Goal: Find specific page/section: Find specific page/section

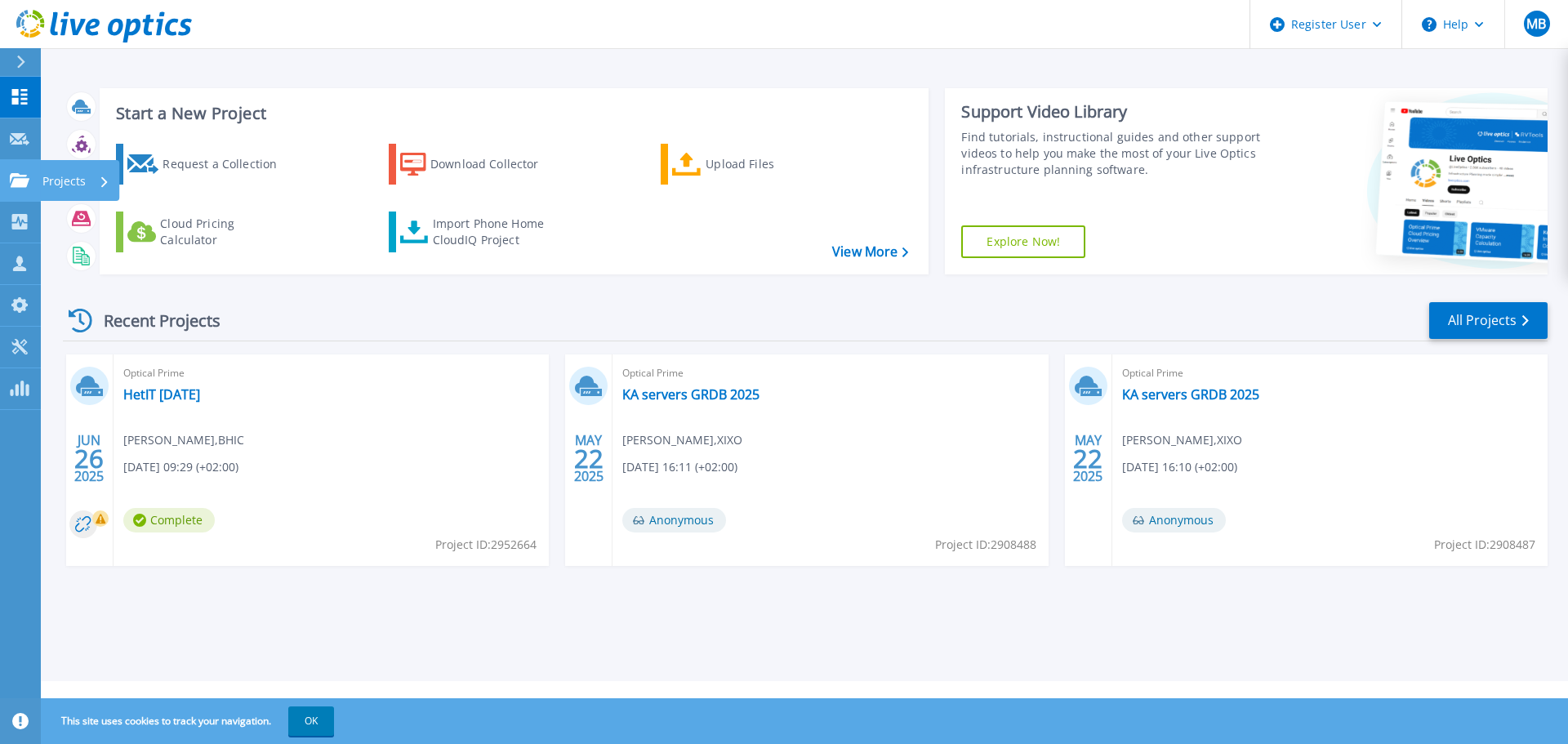
click at [72, 178] on p "Projects" at bounding box center [64, 181] width 44 height 43
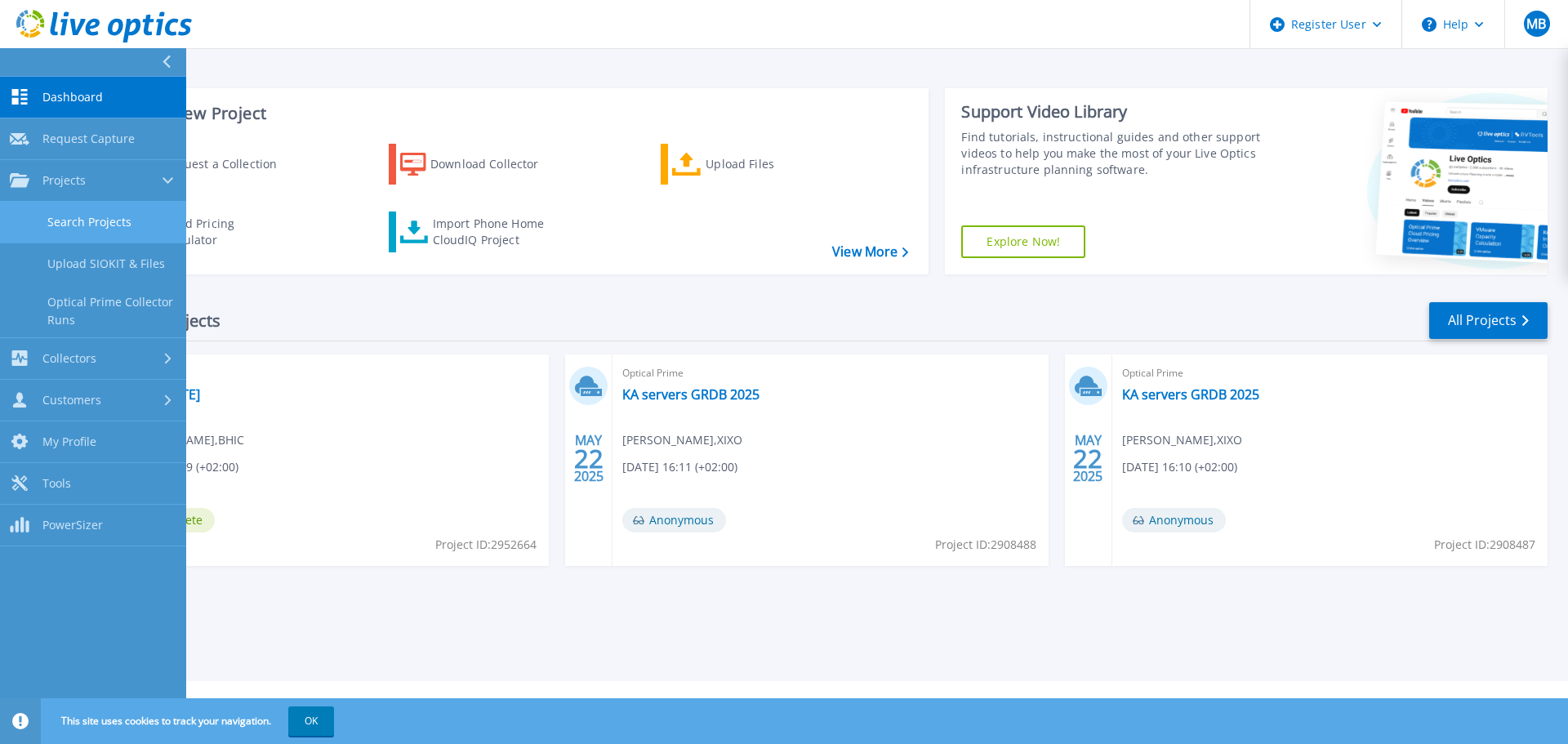
click at [99, 225] on link "Search Projects" at bounding box center [93, 223] width 186 height 42
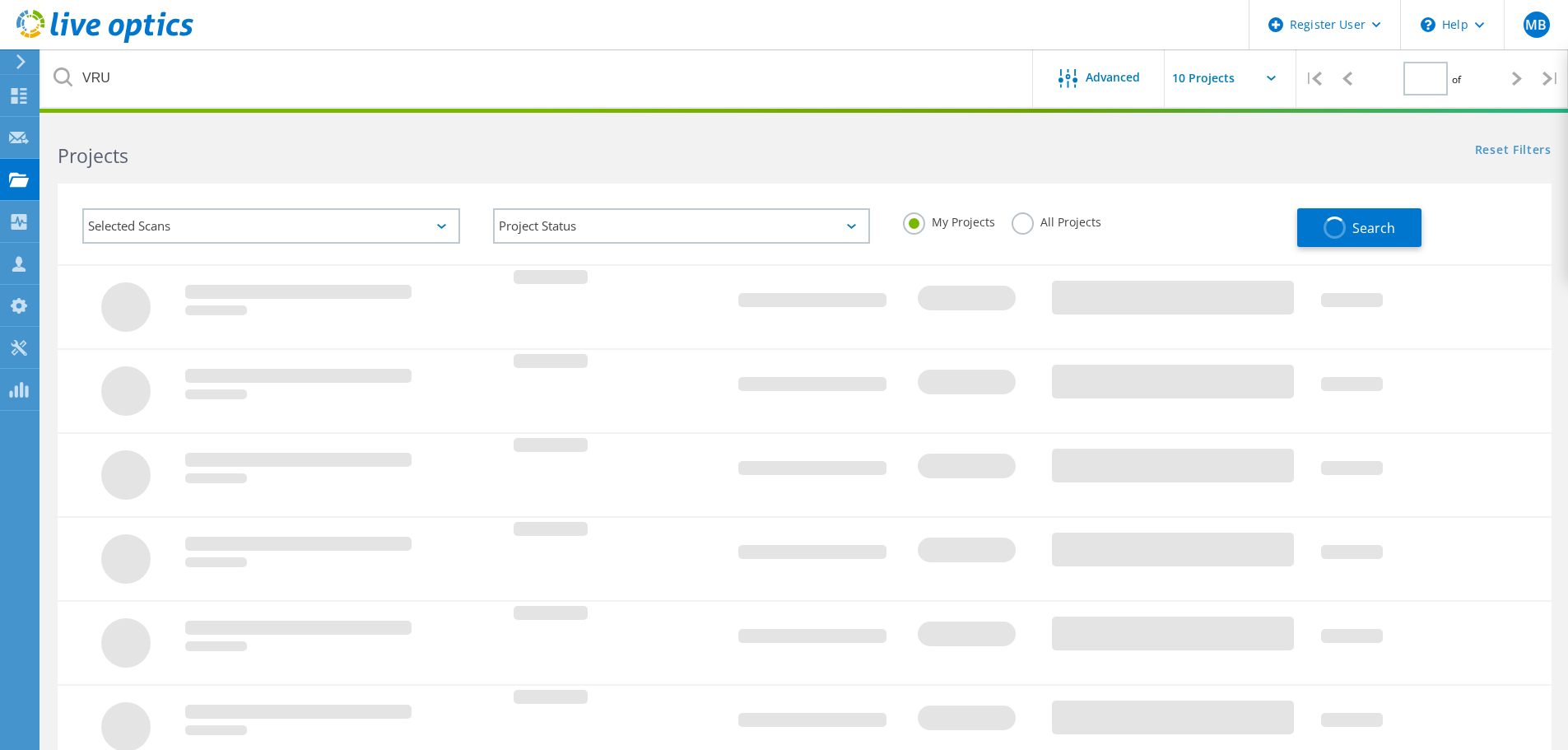
type input "1"
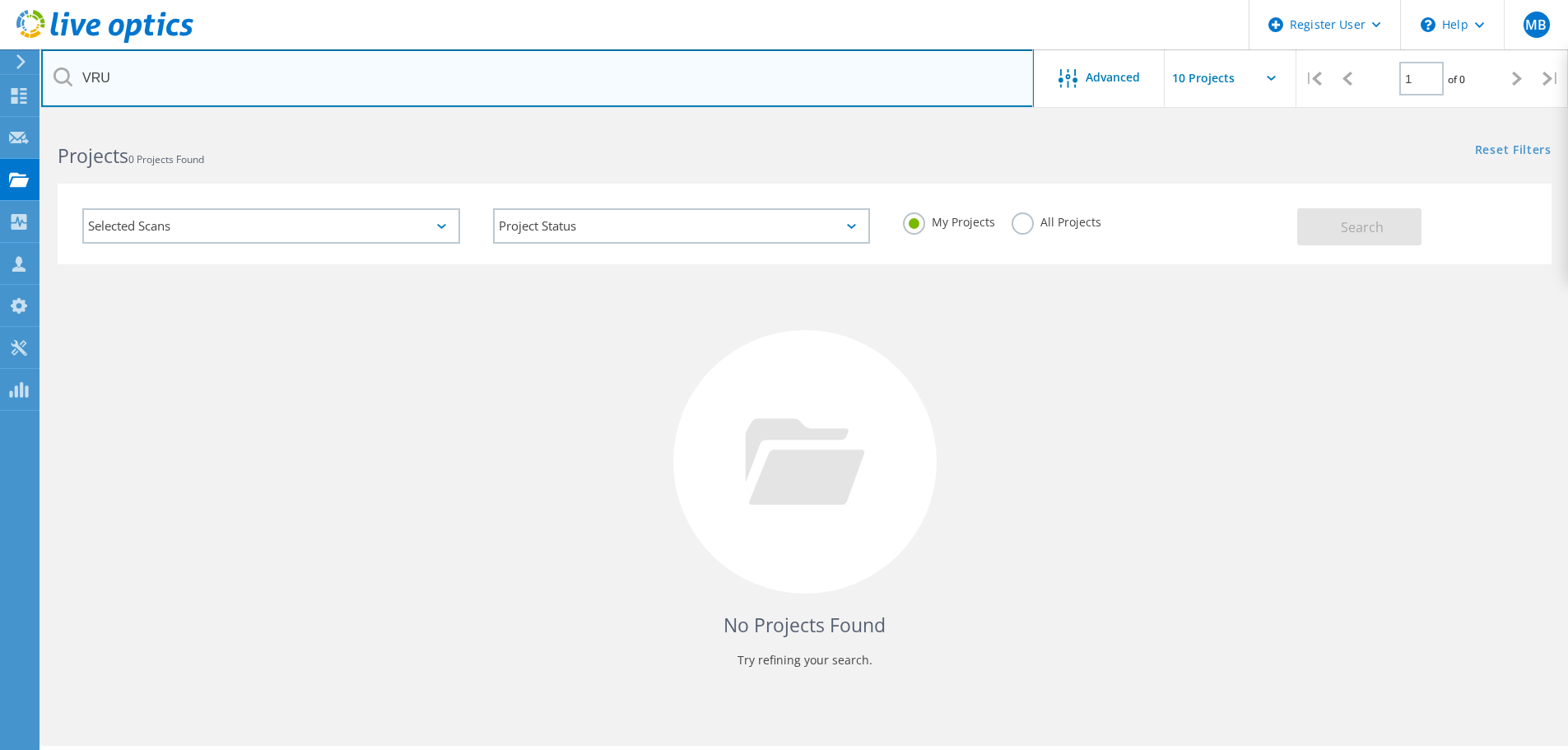
click at [193, 69] on input "VRU" at bounding box center [537, 78] width 993 height 58
type input "Texel"
click at [59, 87] on input "Texel" at bounding box center [537, 78] width 993 height 58
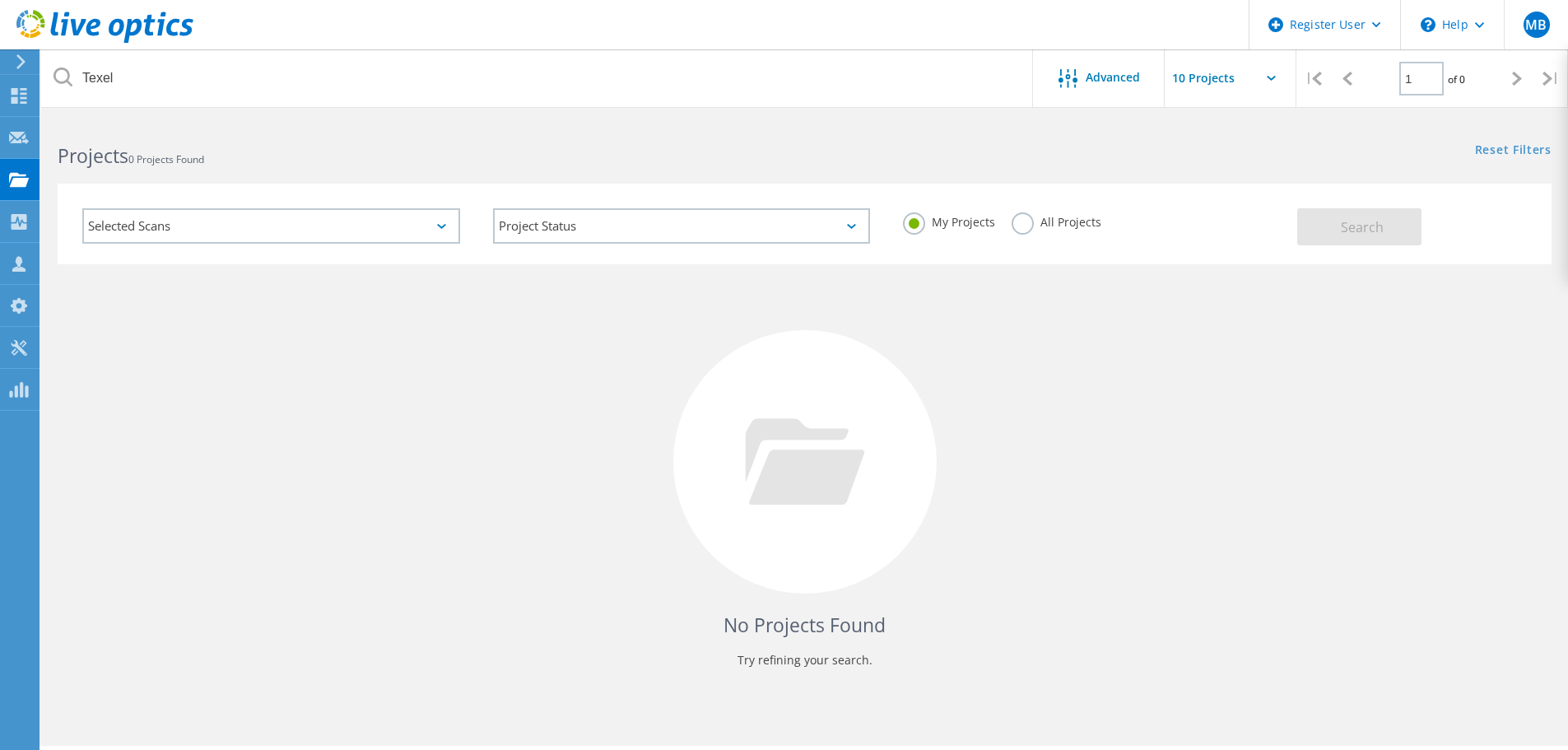
click at [58, 83] on icon at bounding box center [63, 77] width 19 height 19
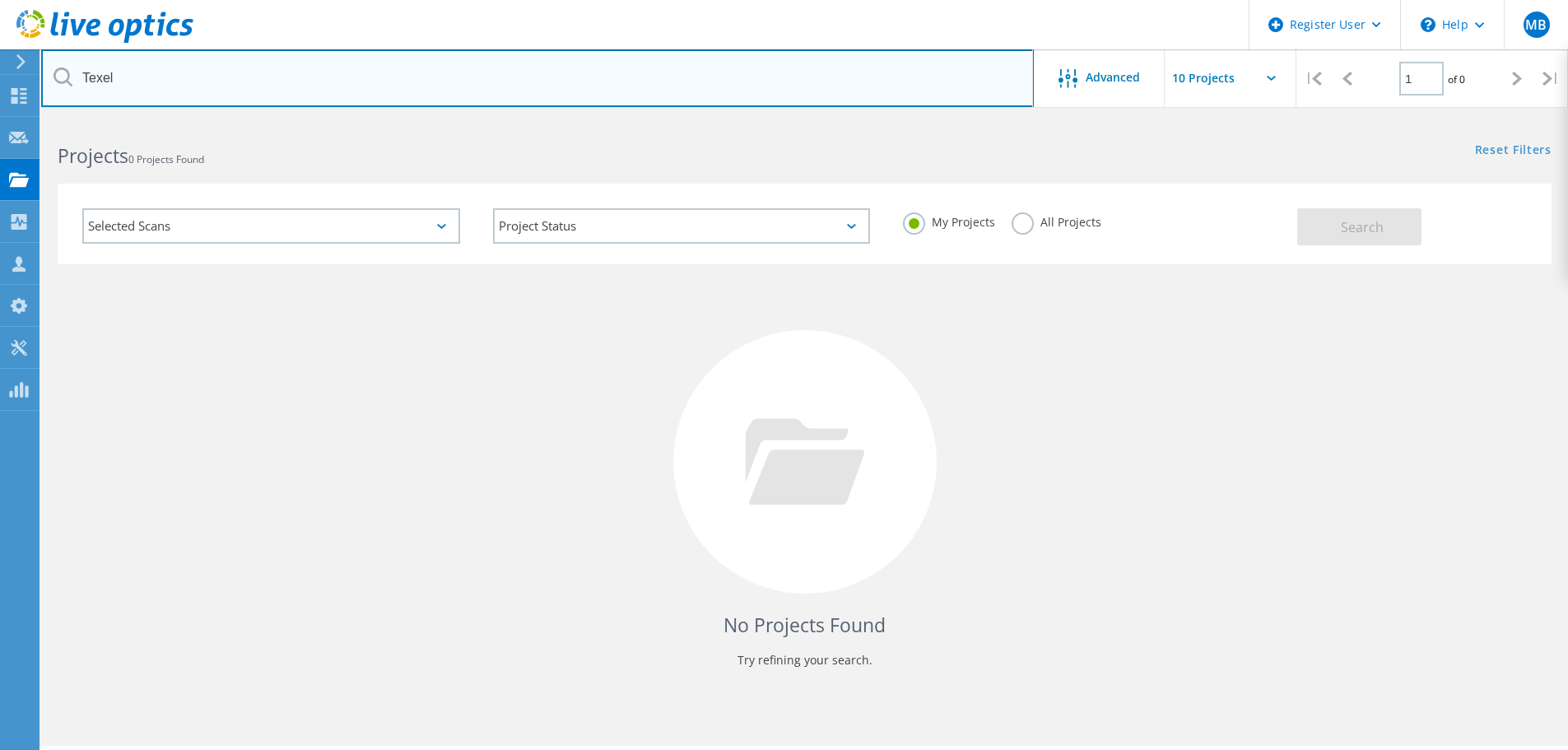
click at [135, 84] on input "Texel" at bounding box center [537, 78] width 993 height 58
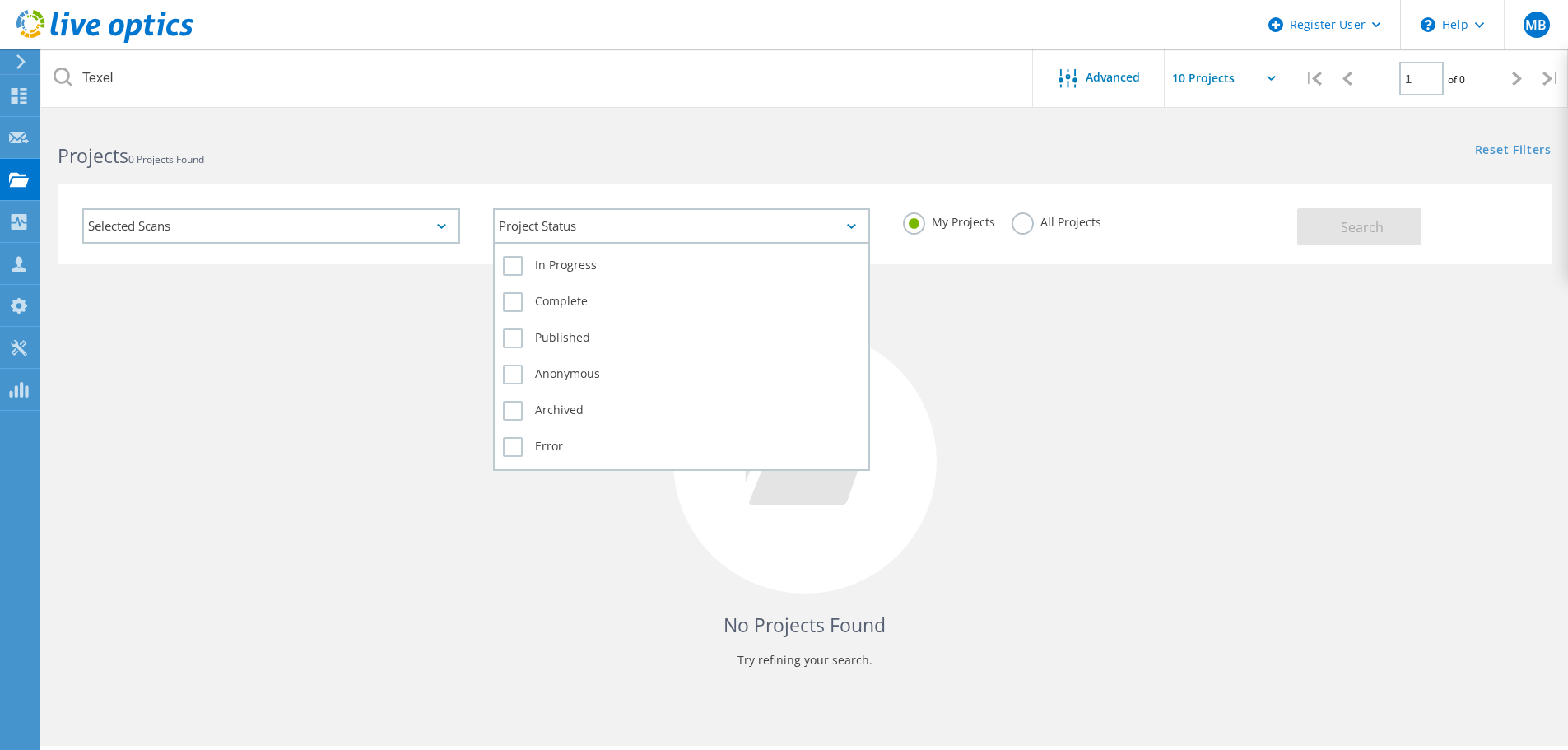
click at [543, 236] on div "Project Status" at bounding box center [682, 226] width 378 height 35
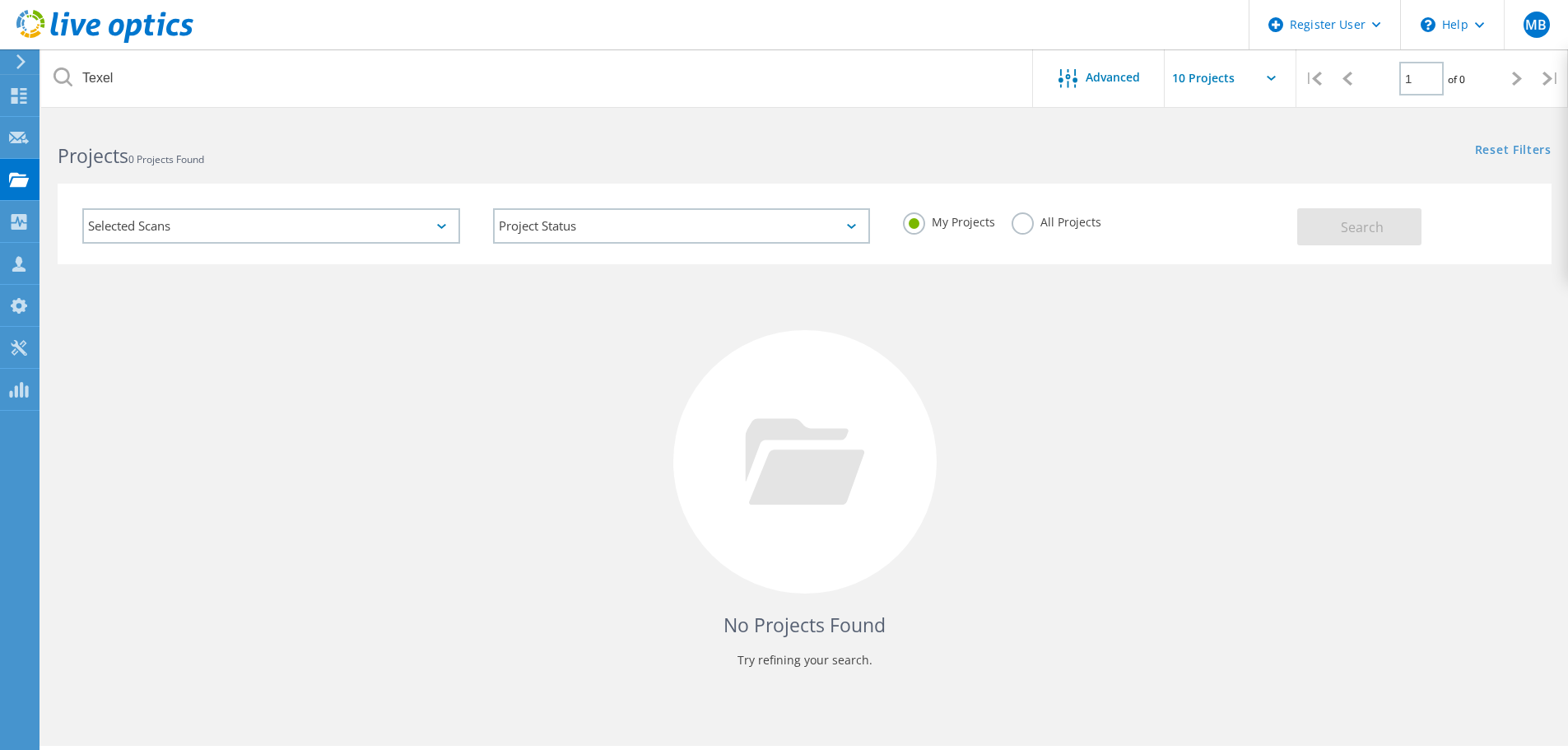
click at [444, 231] on div "Selected Scans" at bounding box center [271, 226] width 378 height 35
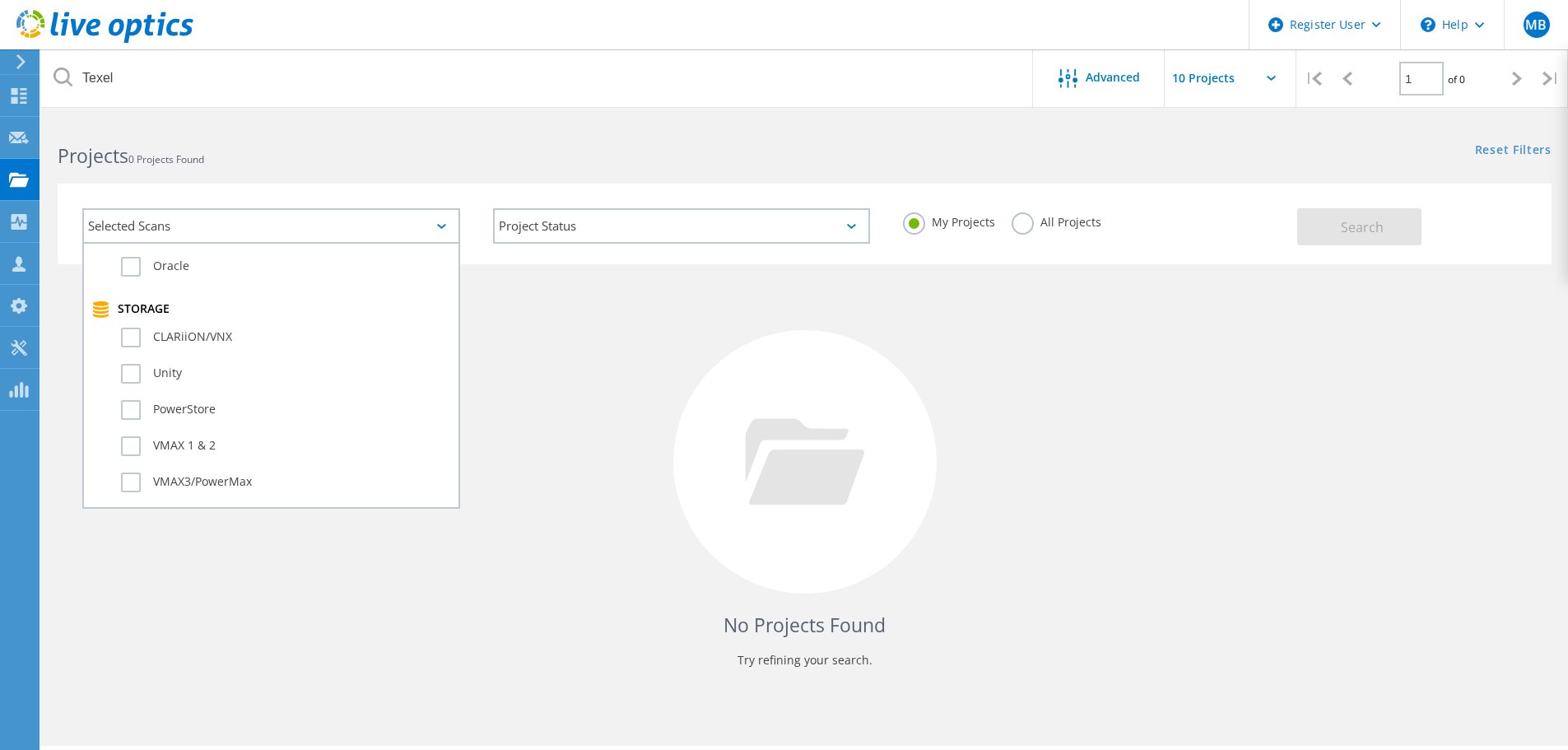
scroll to position [494, 0]
click at [607, 244] on div "Project Status In Progress Complete Published Anonymous Archived Error" at bounding box center [682, 226] width 411 height 69
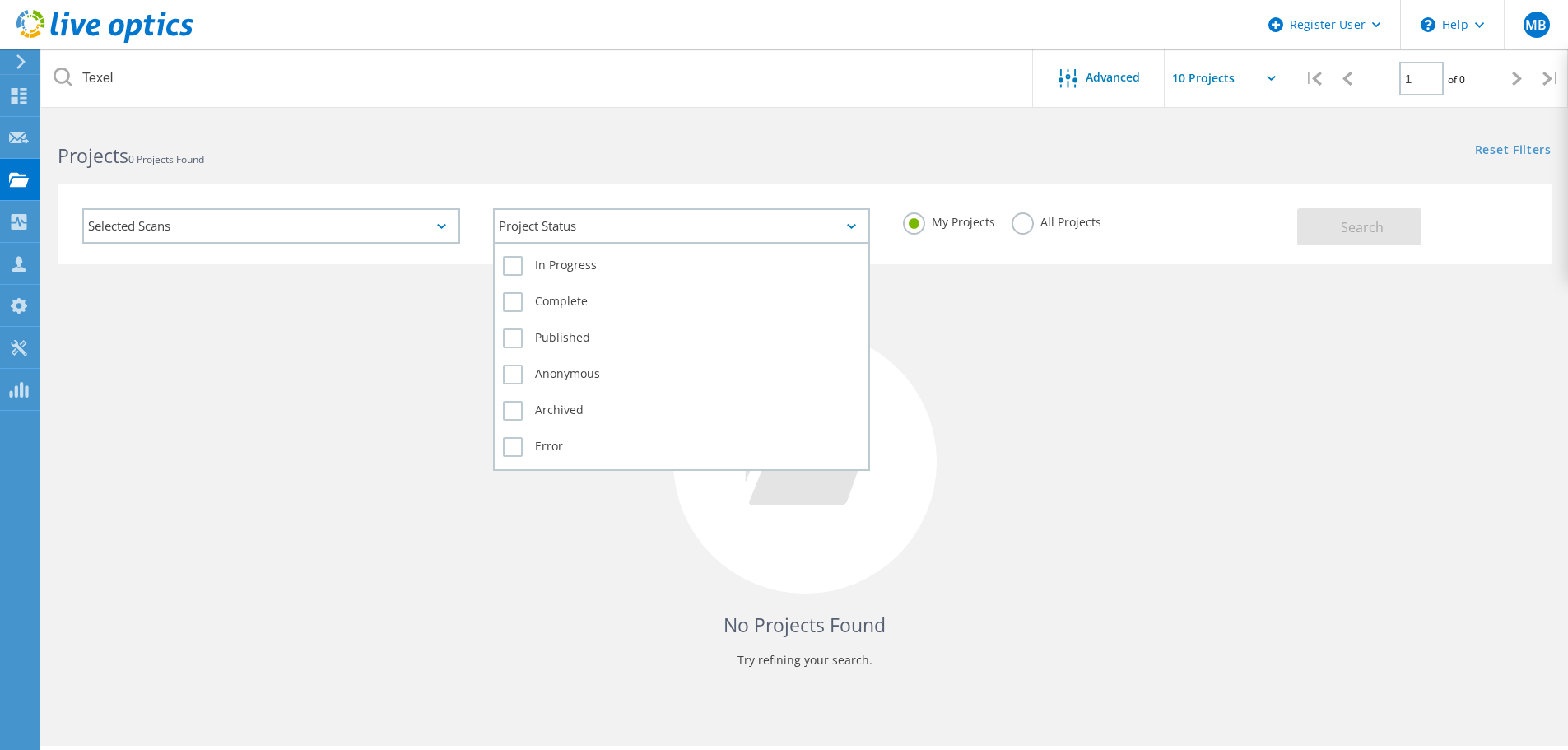
click at [608, 236] on div "Project Status" at bounding box center [682, 226] width 378 height 35
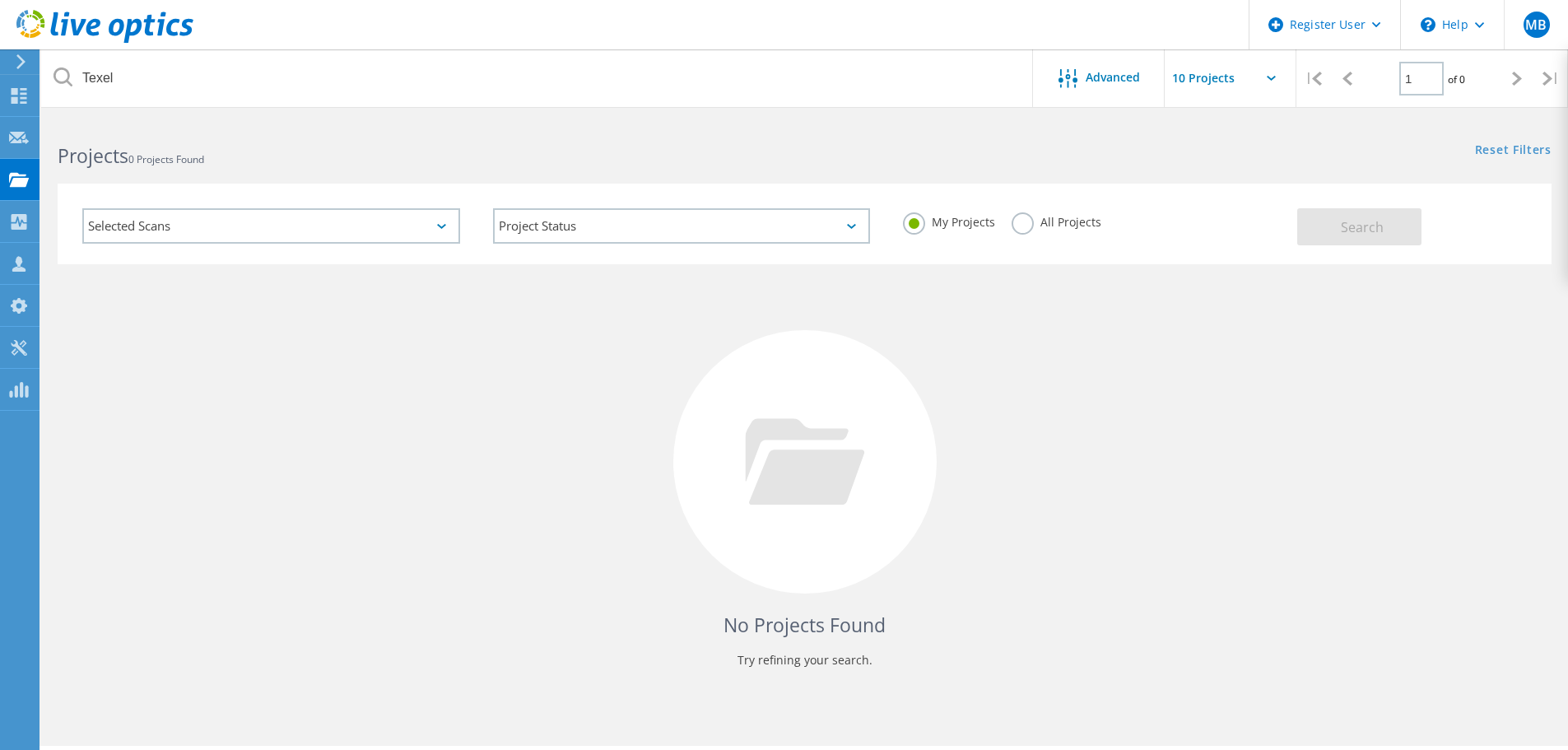
click at [1037, 225] on label "All Projects" at bounding box center [1056, 220] width 90 height 16
click at [0, 0] on input "All Projects" at bounding box center [0, 0] width 0 height 0
click at [1369, 234] on span "Search" at bounding box center [1362, 227] width 43 height 18
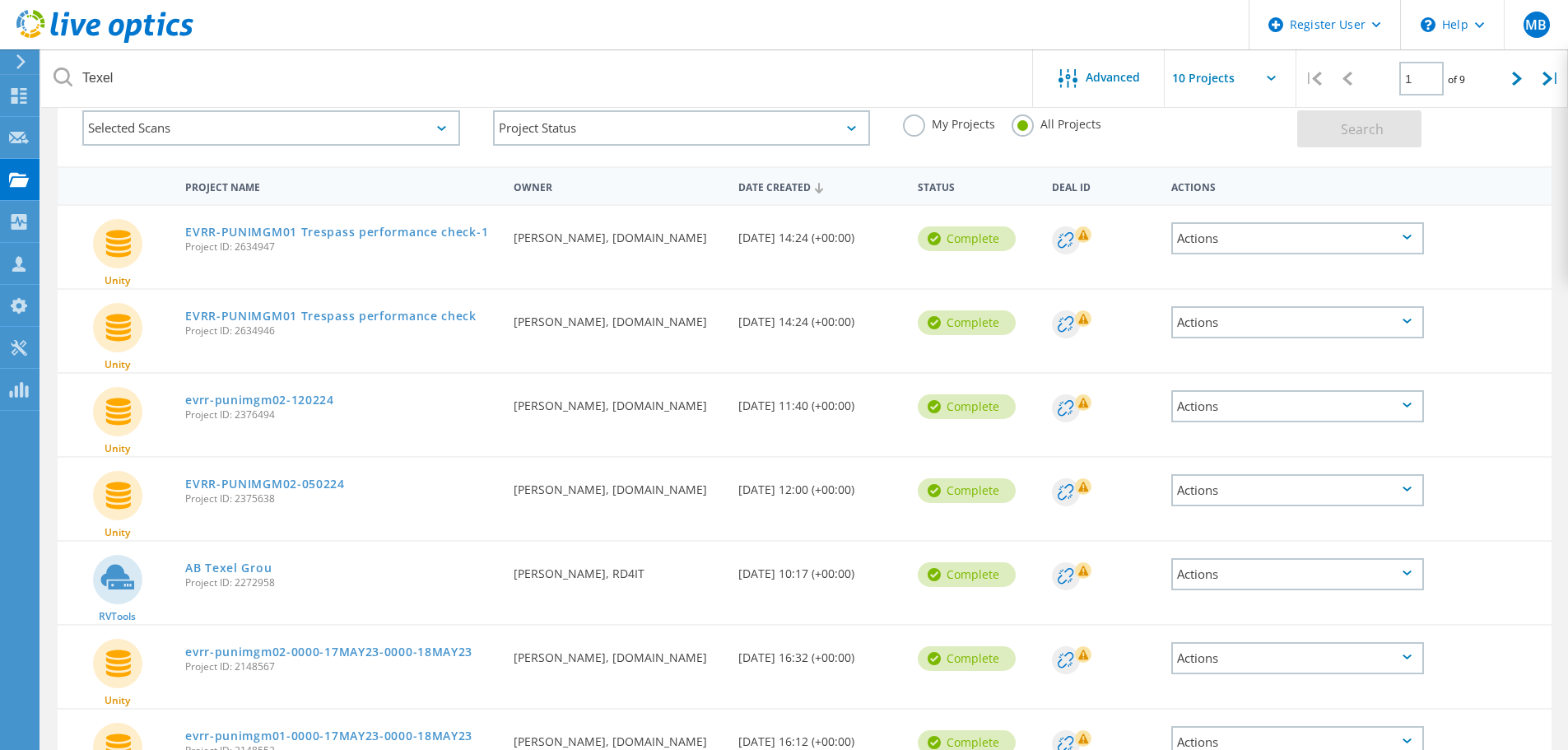
scroll to position [83, 0]
